Goal: Task Accomplishment & Management: Use online tool/utility

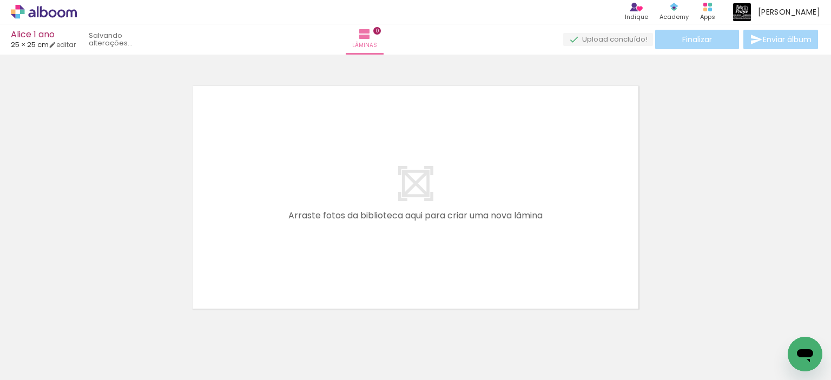
scroll to position [14, 0]
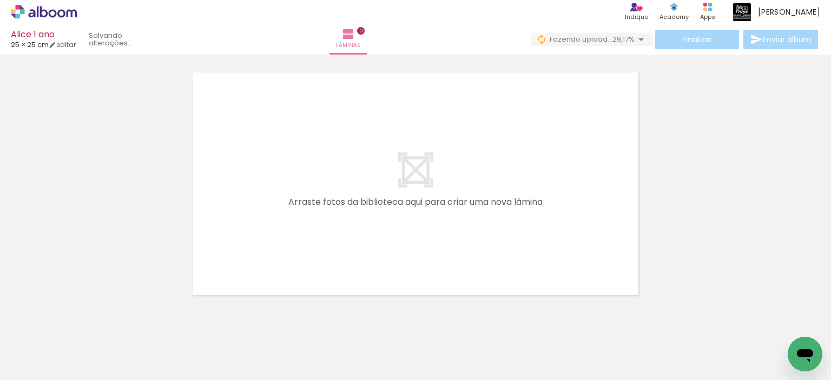
click at [41, 346] on input "Todas as fotos" at bounding box center [30, 347] width 41 height 9
drag, startPoint x: 43, startPoint y: 341, endPoint x: 50, endPoint y: 16, distance: 325.8
click at [0, 0] on slot "Não utilizadas" at bounding box center [0, 0] width 0 height 0
type input "Não utilizadas"
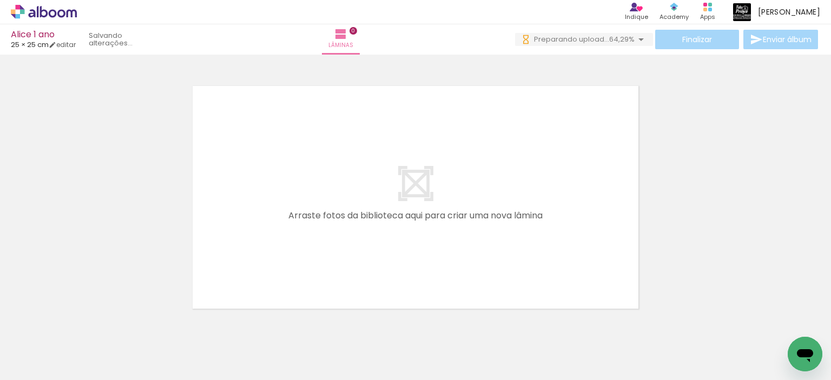
click at [40, 359] on input "Não utilizadas" at bounding box center [30, 356] width 41 height 9
click at [0, 0] on slot "Não utilizadas" at bounding box center [0, 0] width 0 height 0
drag, startPoint x: 175, startPoint y: 376, endPoint x: 29, endPoint y: 16, distance: 388.6
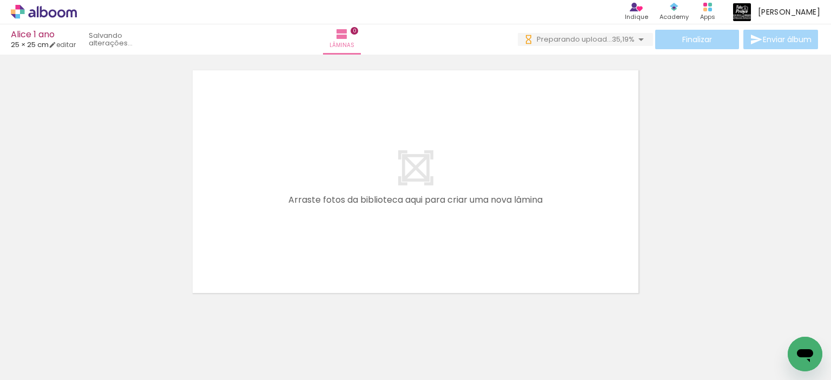
scroll to position [0, 0]
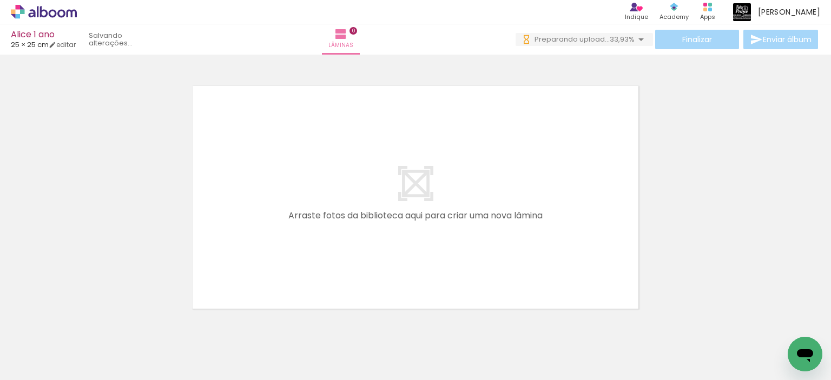
drag, startPoint x: 115, startPoint y: 345, endPoint x: 316, endPoint y: 203, distance: 246.2
click at [317, 202] on quentale-workspace at bounding box center [415, 190] width 831 height 380
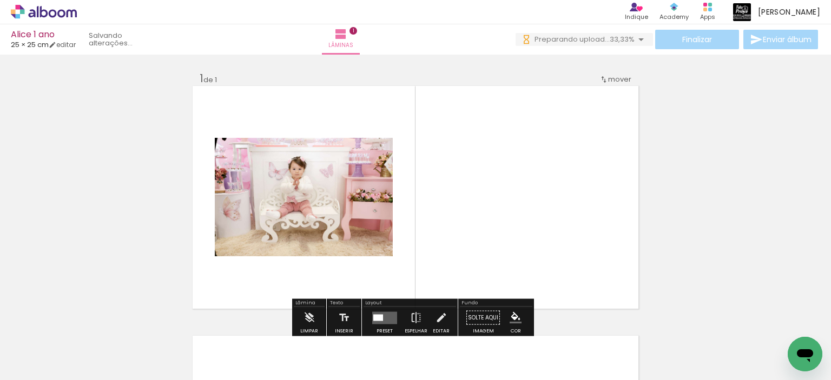
scroll to position [14, 0]
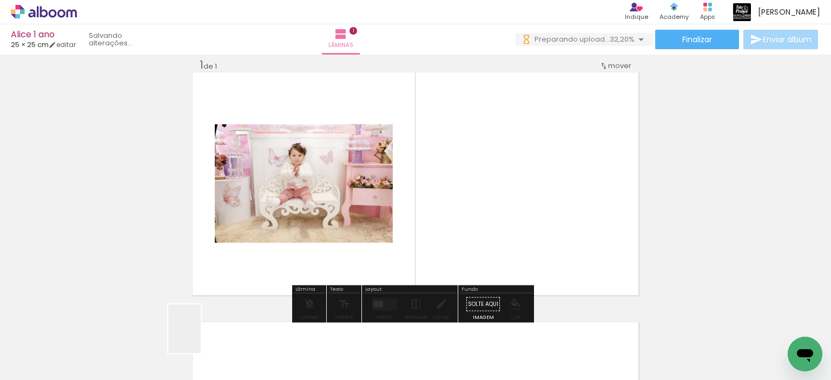
drag, startPoint x: 201, startPoint y: 337, endPoint x: 506, endPoint y: 181, distance: 343.1
click at [506, 181] on quentale-workspace at bounding box center [415, 190] width 831 height 380
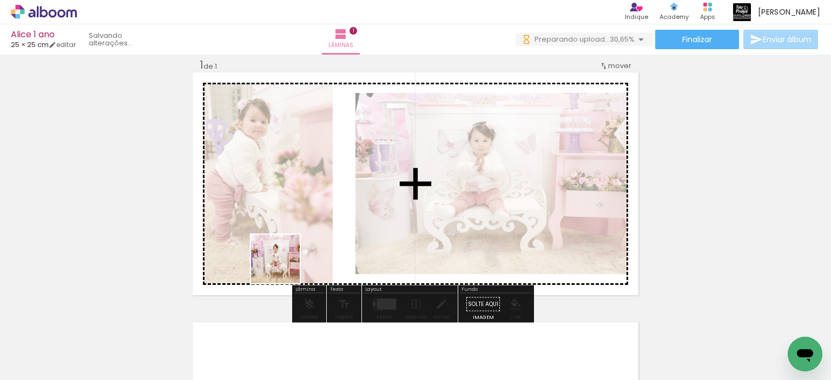
drag, startPoint x: 121, startPoint y: 352, endPoint x: 352, endPoint y: 235, distance: 258.9
click at [353, 233] on quentale-workspace at bounding box center [415, 190] width 831 height 380
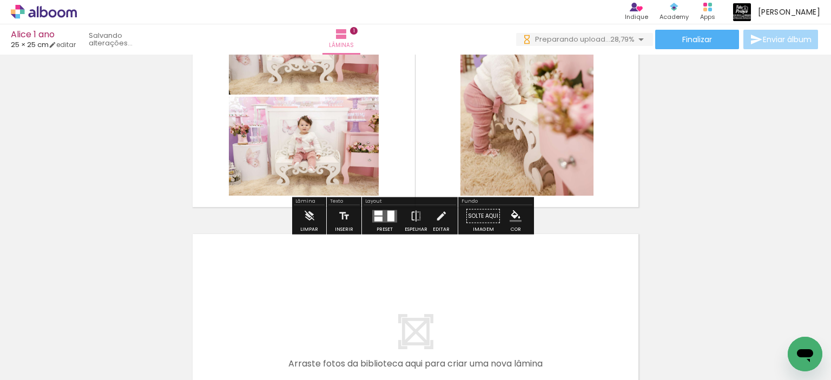
scroll to position [176, 0]
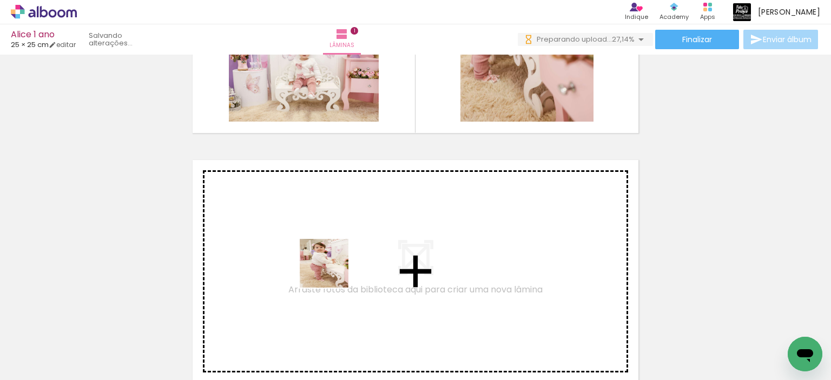
drag, startPoint x: 184, startPoint y: 320, endPoint x: 332, endPoint y: 272, distance: 156.0
click at [332, 272] on quentale-workspace at bounding box center [415, 190] width 831 height 380
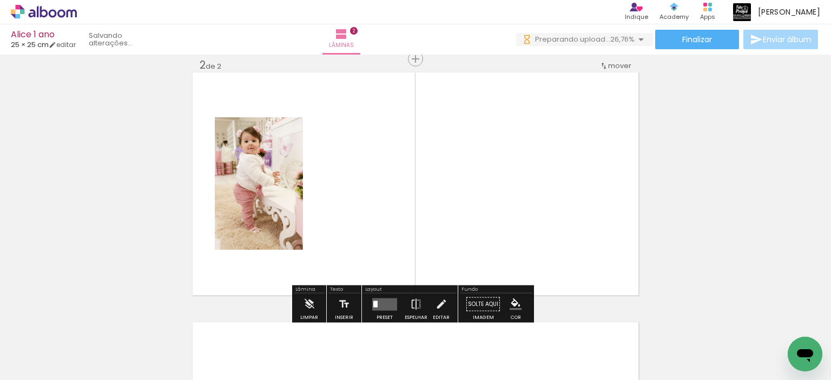
scroll to position [372, 0]
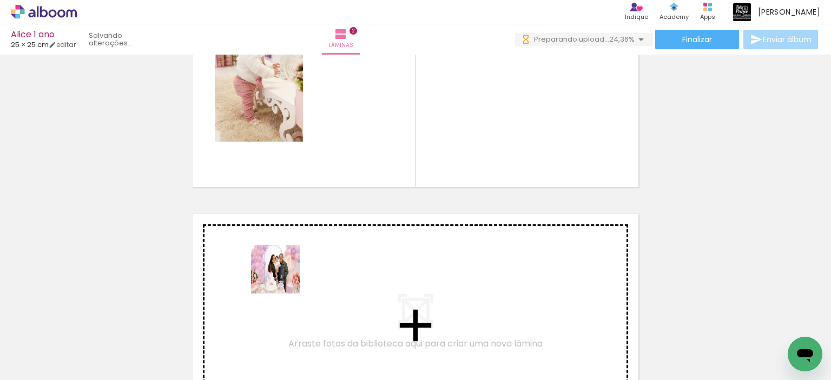
drag, startPoint x: 115, startPoint y: 344, endPoint x: 284, endPoint y: 277, distance: 182.0
click at [284, 277] on quentale-workspace at bounding box center [415, 190] width 831 height 380
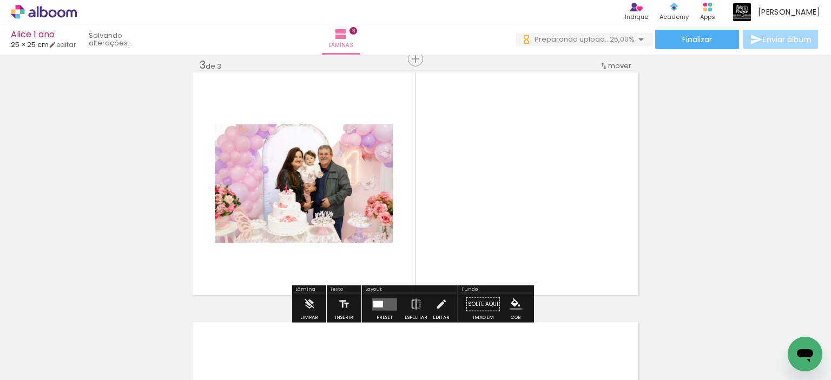
scroll to position [568, 0]
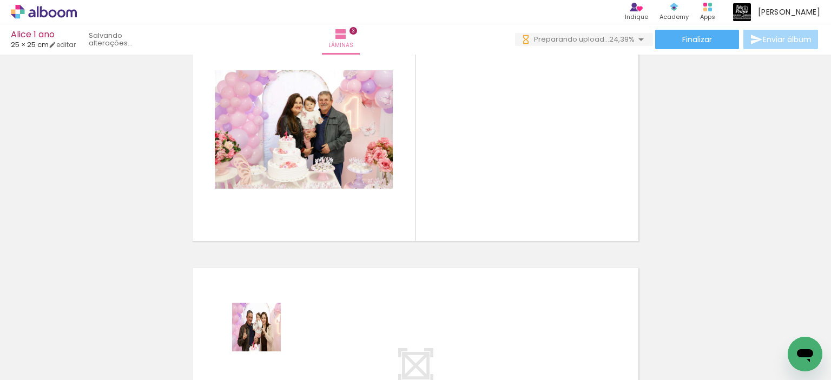
drag, startPoint x: 265, startPoint y: 335, endPoint x: 465, endPoint y: 204, distance: 240.0
click at [510, 181] on quentale-workspace at bounding box center [415, 190] width 831 height 380
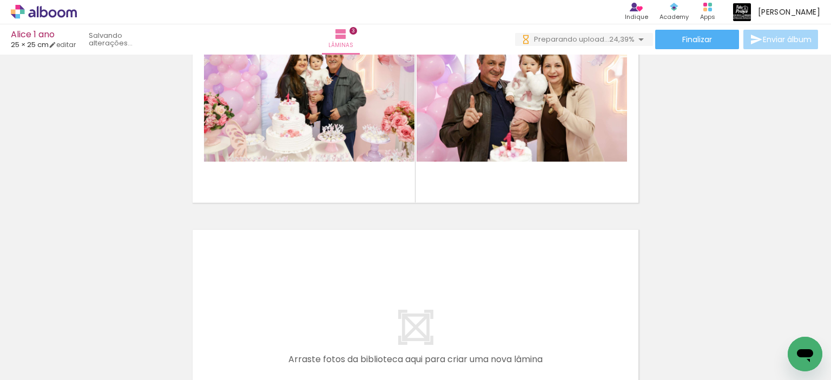
scroll to position [676, 0]
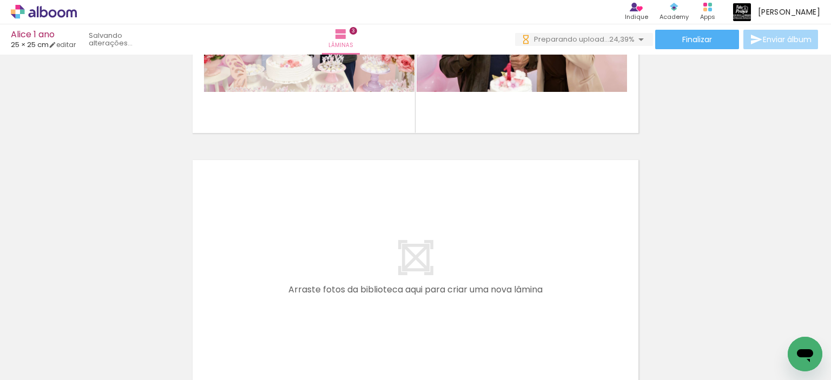
drag, startPoint x: 122, startPoint y: 348, endPoint x: 250, endPoint y: 280, distance: 145.0
click at [250, 280] on quentale-workspace at bounding box center [415, 190] width 831 height 380
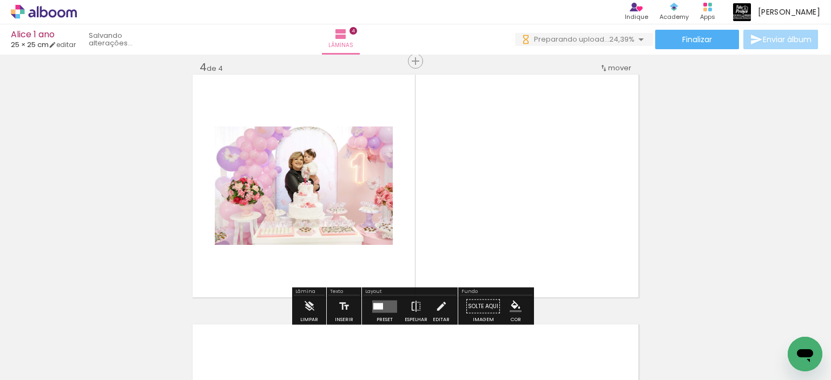
scroll to position [763, 0]
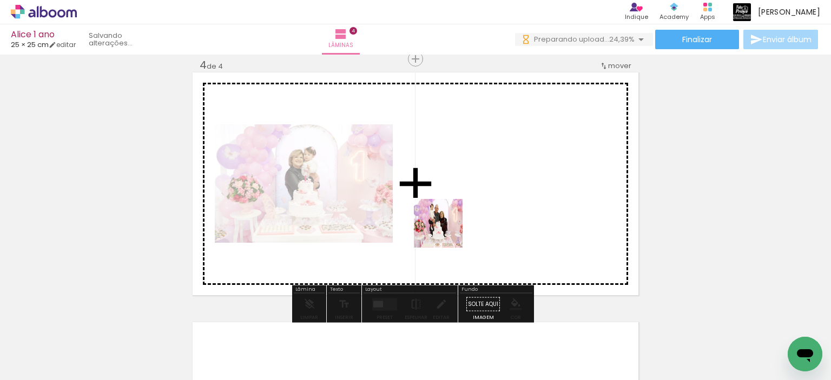
drag, startPoint x: 129, startPoint y: 351, endPoint x: 408, endPoint y: 249, distance: 297.3
click at [450, 230] on quentale-workspace at bounding box center [415, 190] width 831 height 380
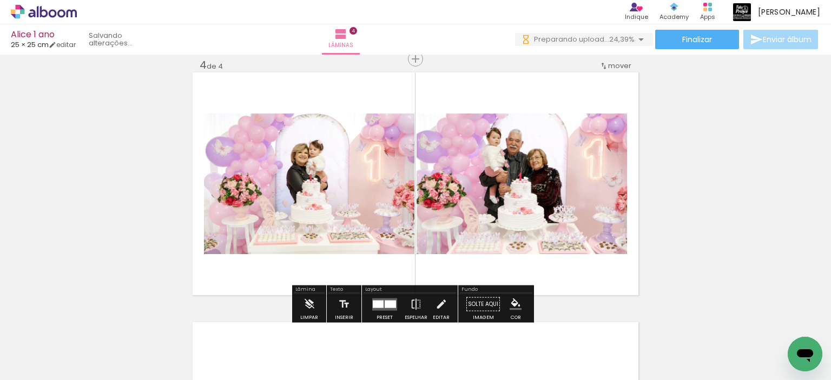
drag, startPoint x: 116, startPoint y: 345, endPoint x: 274, endPoint y: 268, distance: 176.4
click at [295, 248] on quentale-workspace at bounding box center [415, 190] width 831 height 380
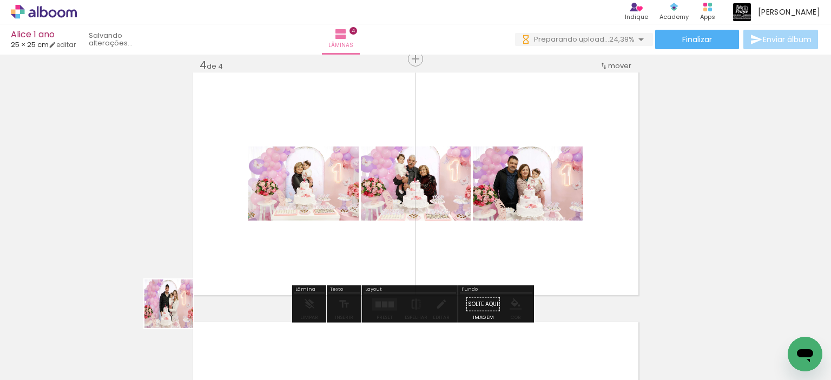
drag, startPoint x: 127, startPoint y: 340, endPoint x: 251, endPoint y: 276, distance: 139.1
click at [282, 258] on quentale-workspace at bounding box center [415, 190] width 831 height 380
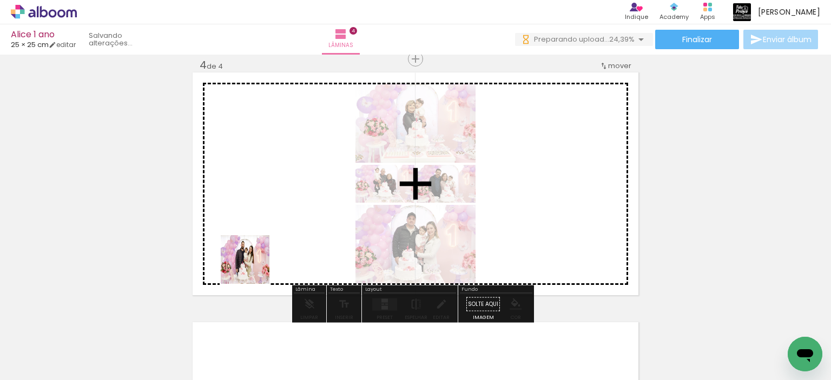
drag, startPoint x: 125, startPoint y: 339, endPoint x: 167, endPoint y: 335, distance: 41.9
click at [281, 246] on quentale-workspace at bounding box center [415, 190] width 831 height 380
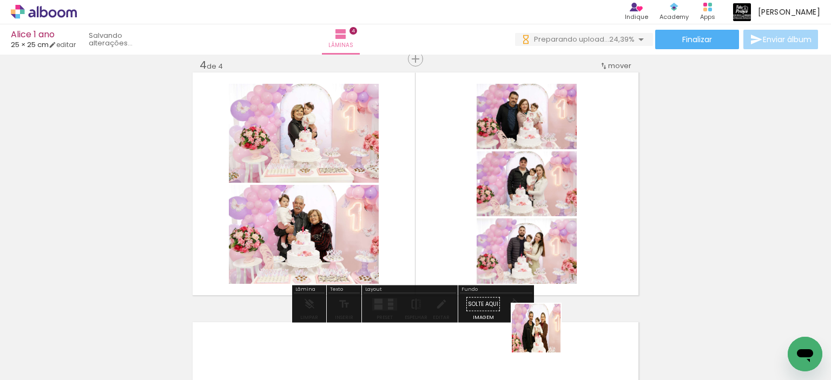
drag, startPoint x: 540, startPoint y: 350, endPoint x: 568, endPoint y: 256, distance: 97.6
click at [568, 256] on quentale-workspace at bounding box center [415, 190] width 831 height 380
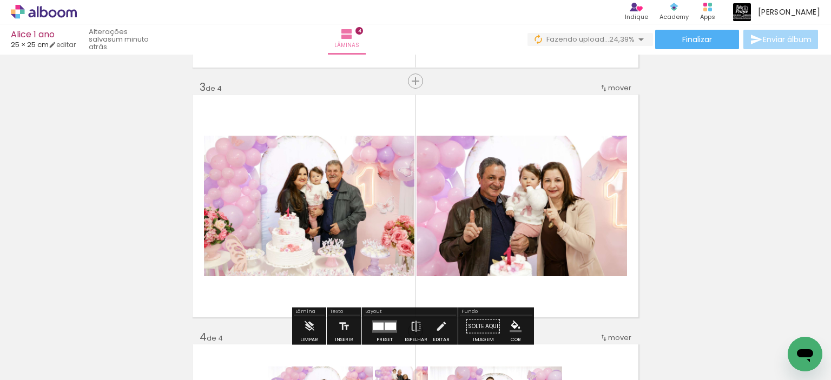
scroll to position [385, 0]
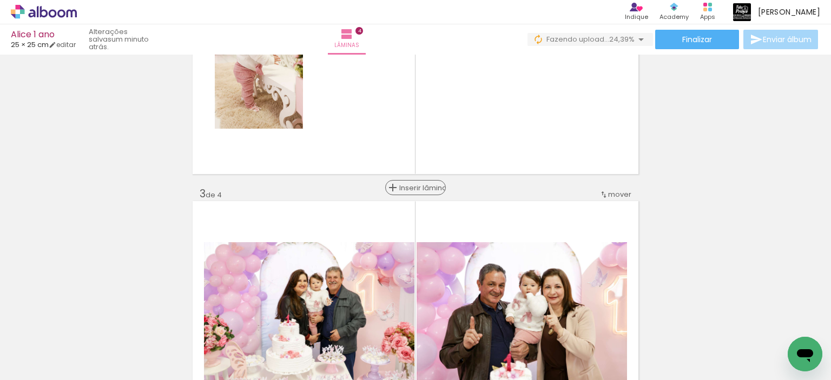
drag, startPoint x: 409, startPoint y: 188, endPoint x: 405, endPoint y: 193, distance: 6.5
click at [409, 187] on span "Inserir lâmina" at bounding box center [420, 187] width 42 height 7
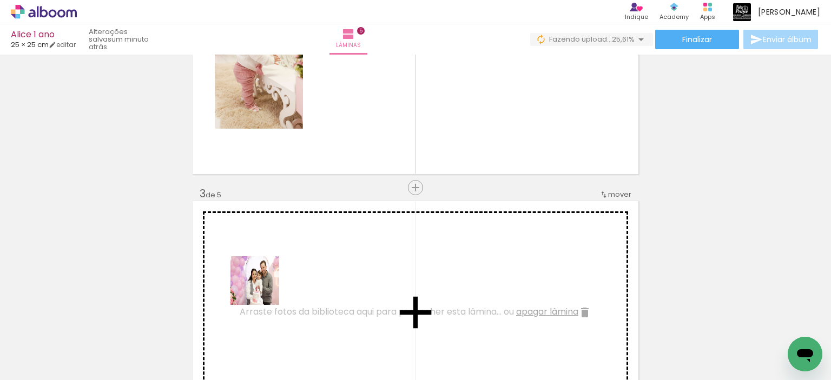
drag, startPoint x: 154, startPoint y: 340, endPoint x: 187, endPoint y: 324, distance: 36.8
click at [275, 285] on quentale-workspace at bounding box center [415, 190] width 831 height 380
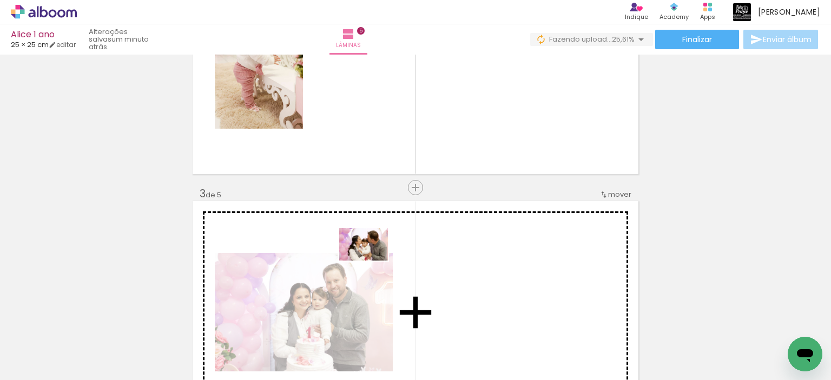
drag, startPoint x: 312, startPoint y: 282, endPoint x: 364, endPoint y: 264, distance: 55.1
click at [372, 260] on quentale-workspace at bounding box center [415, 190] width 831 height 380
